Goal: Task Accomplishment & Management: Manage account settings

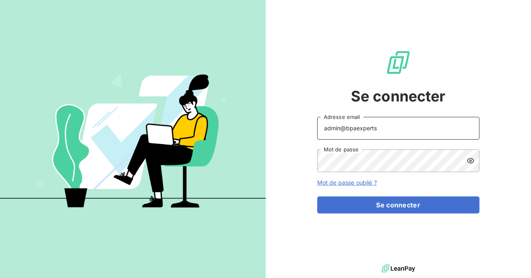
click at [392, 129] on input "admin@bpaexperts" at bounding box center [398, 128] width 162 height 23
type input "admin@antillesautolocation"
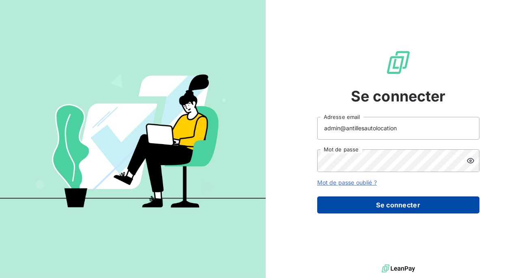
click at [395, 198] on button "Se connecter" at bounding box center [398, 204] width 162 height 17
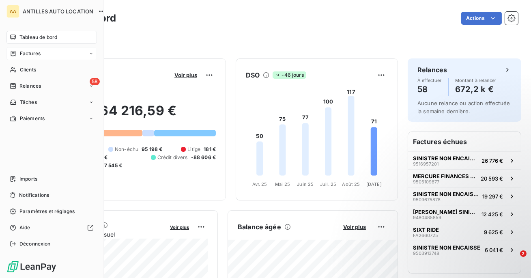
click at [29, 55] on span "Factures" at bounding box center [30, 53] width 21 height 7
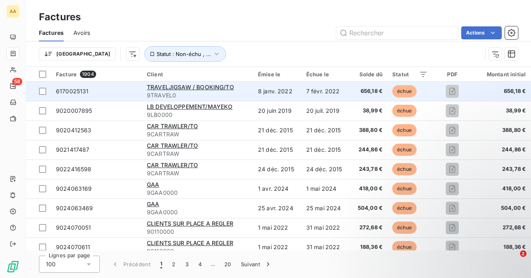
click at [288, 93] on td "8 janv. 2022" at bounding box center [277, 91] width 48 height 19
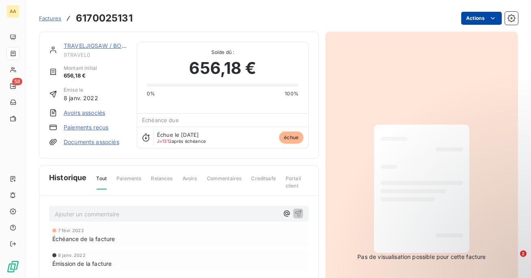
click at [480, 15] on html "AA 58 Factures 6170025131 Actions TRAVELJIGSAW / BOOKING/TO 9TRAVEL0 Montant in…" at bounding box center [265, 139] width 531 height 278
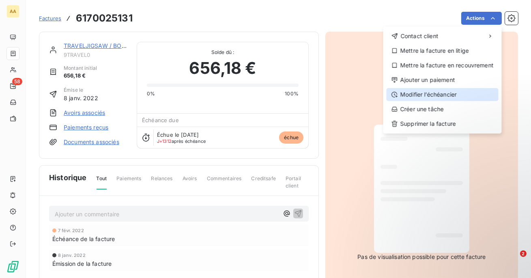
click at [445, 97] on div "Modifier l’échéancier" at bounding box center [443, 94] width 112 height 13
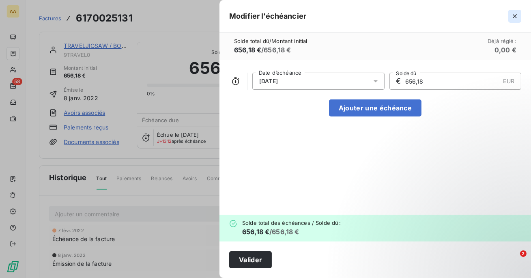
click at [518, 19] on icon "button" at bounding box center [515, 16] width 8 height 8
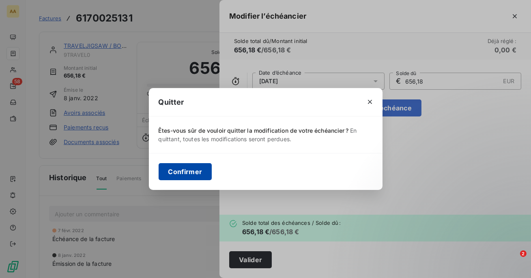
click at [159, 176] on button "Confirmer" at bounding box center [186, 171] width 54 height 17
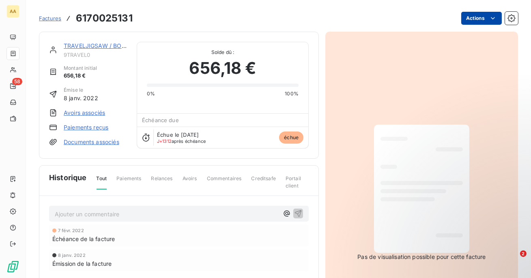
click at [461, 22] on html "AA 58 Factures 6170025131 Actions TRAVELJIGSAW / BOOKING/TO 9TRAVEL0 Montant in…" at bounding box center [265, 139] width 531 height 278
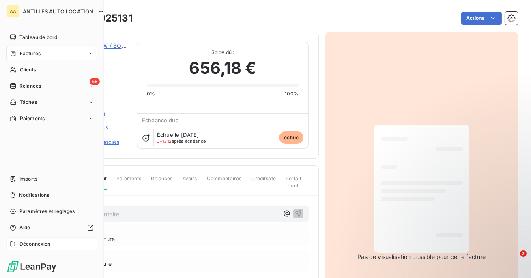
click at [35, 247] on span "Déconnexion" at bounding box center [34, 243] width 31 height 7
